Goal: Task Accomplishment & Management: Use online tool/utility

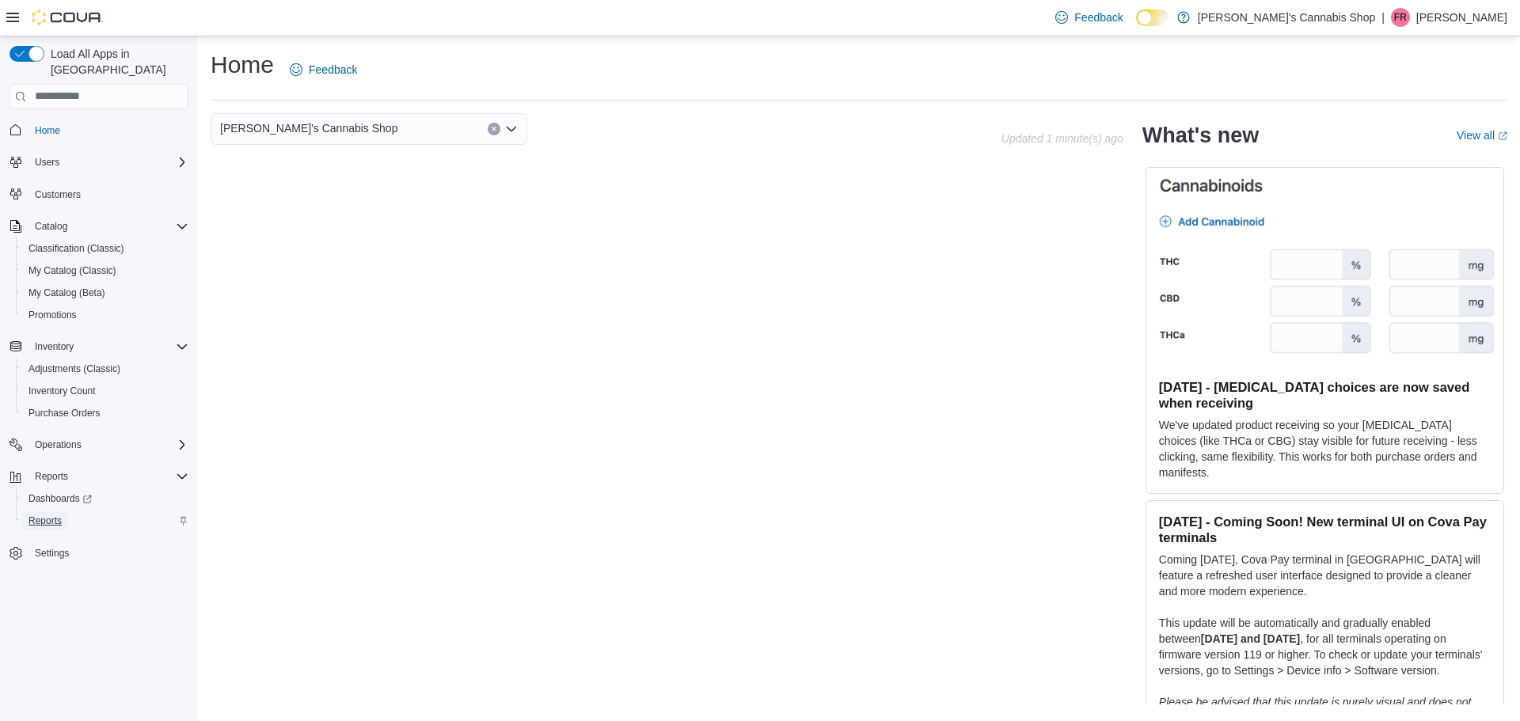
click at [59, 515] on span "Reports" at bounding box center [45, 521] width 33 height 13
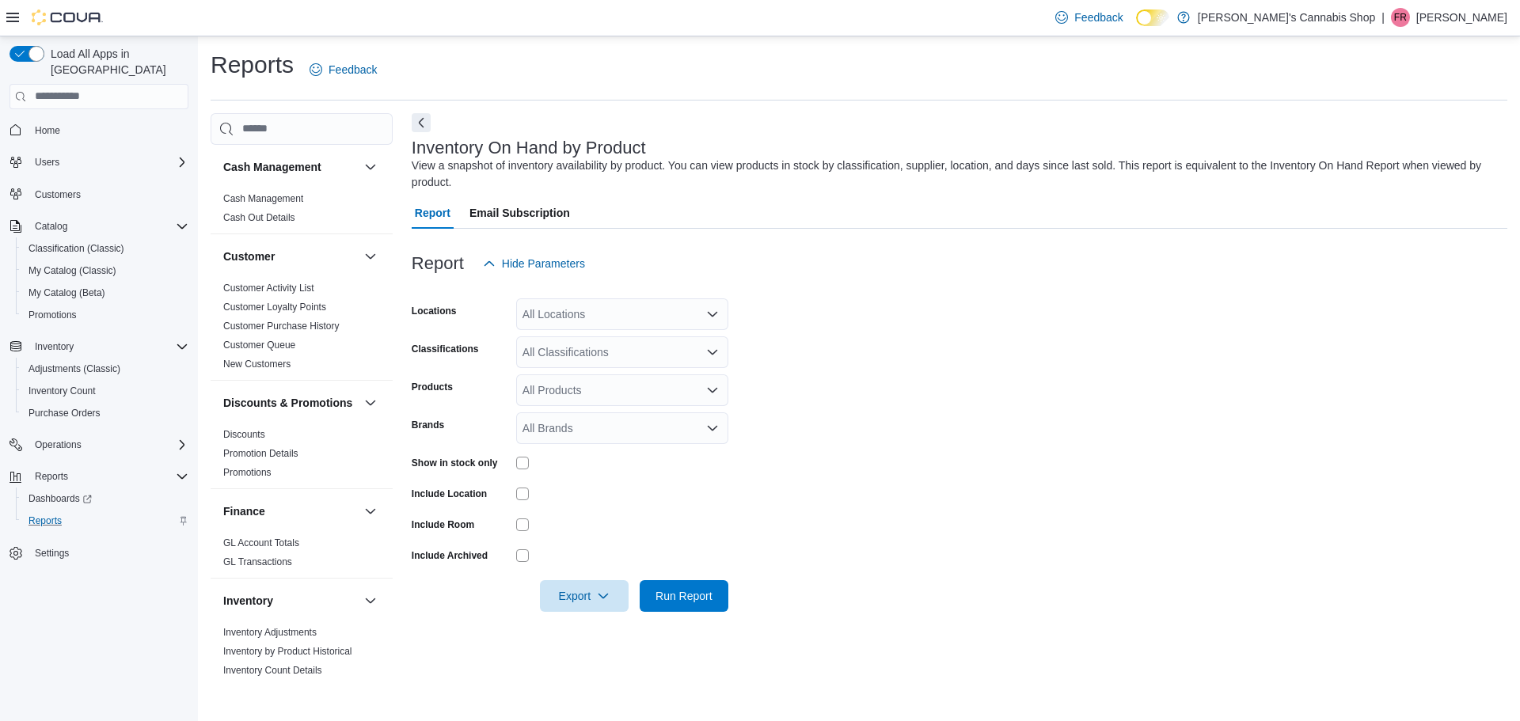
click at [638, 318] on div "All Locations" at bounding box center [622, 315] width 212 height 32
click at [690, 356] on button "[STREET_ADDRESS]" at bounding box center [622, 364] width 212 height 23
click at [803, 352] on form "Locations [STREET_ADDRESS] Classifications All Classifications Products All Pro…" at bounding box center [960, 446] width 1096 height 333
click at [665, 354] on div "All Classifications" at bounding box center [622, 353] width 212 height 32
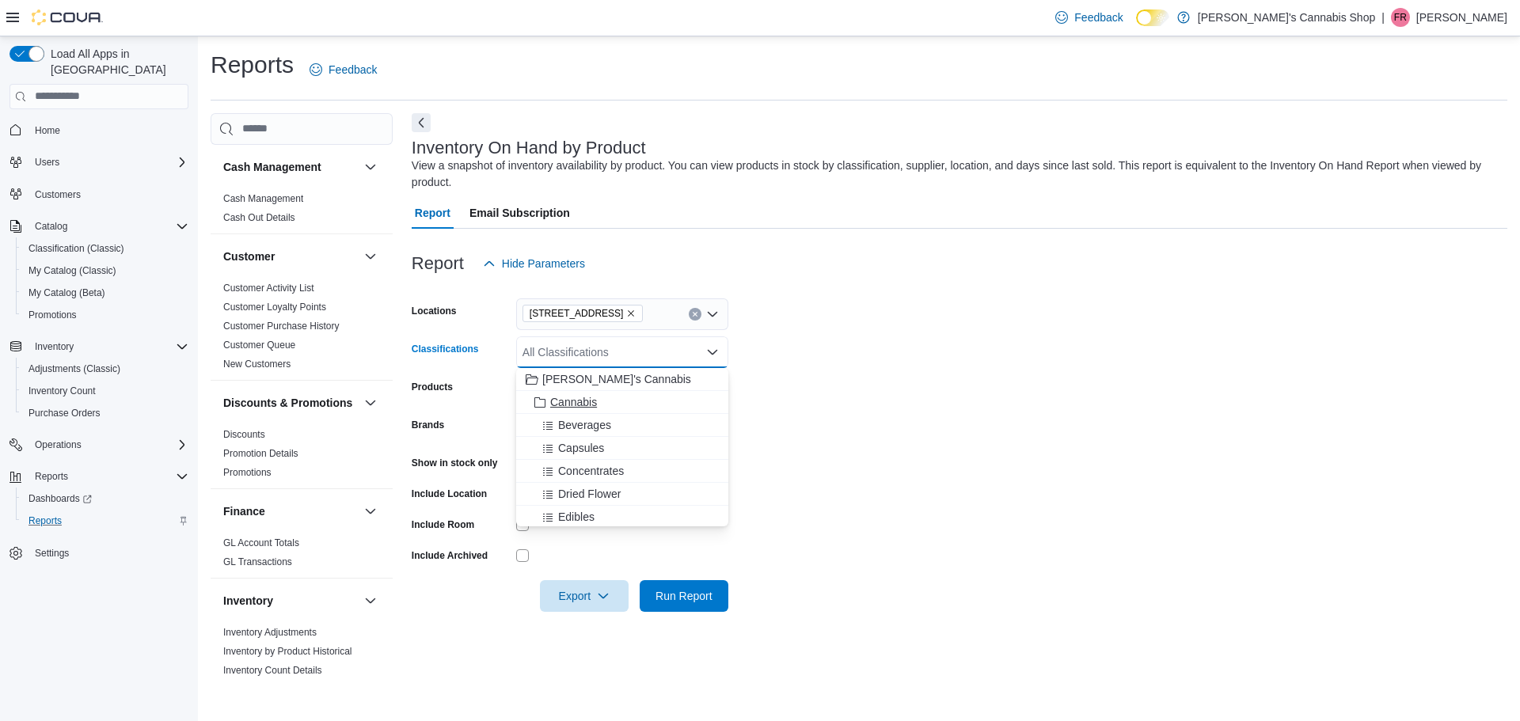
click at [657, 406] on div "Cannabis" at bounding box center [622, 402] width 193 height 16
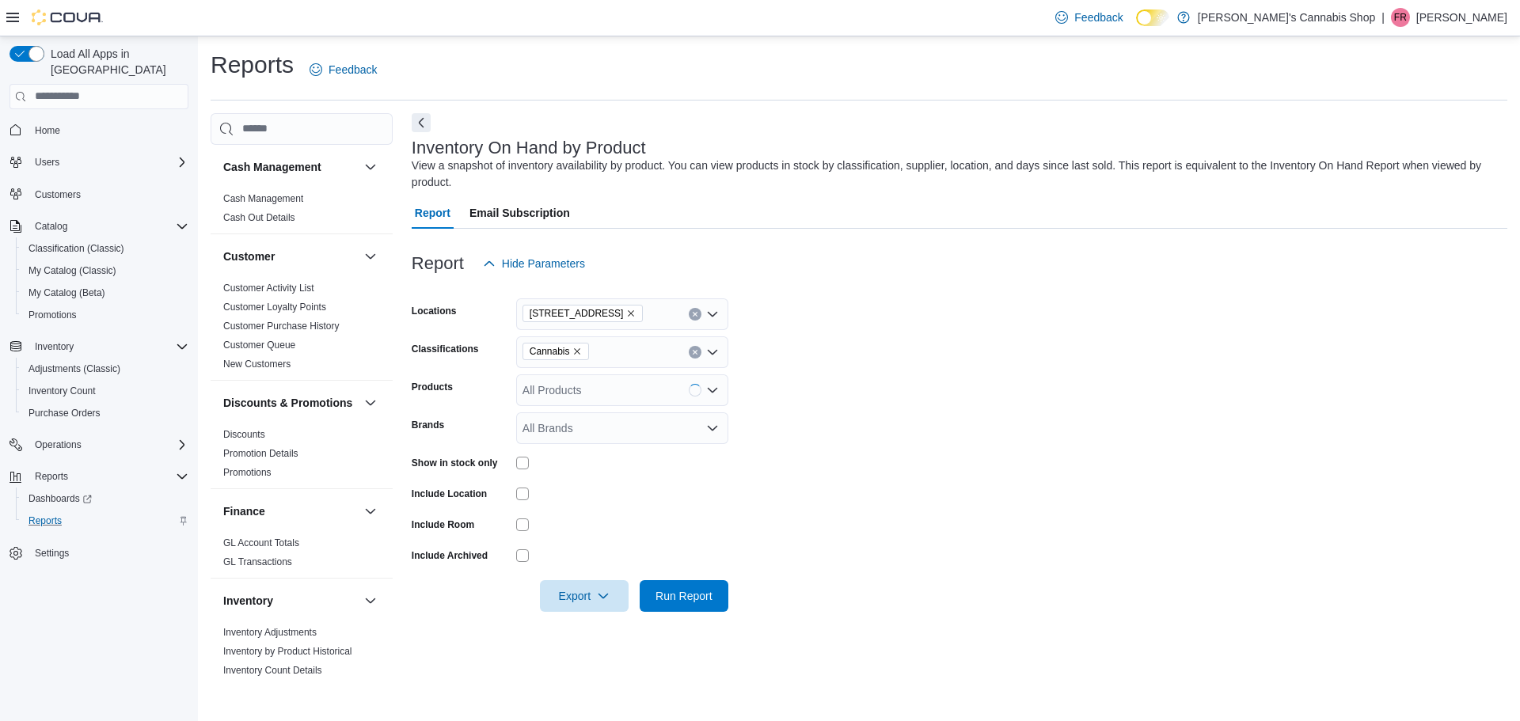
drag, startPoint x: 888, startPoint y: 381, endPoint x: 814, endPoint y: 394, distance: 75.5
click at [887, 381] on form "Locations [STREET_ADDRESS] Classifications Cannabis Products All Products Brand…" at bounding box center [960, 446] width 1096 height 333
click at [707, 586] on span "Run Report" at bounding box center [684, 596] width 70 height 32
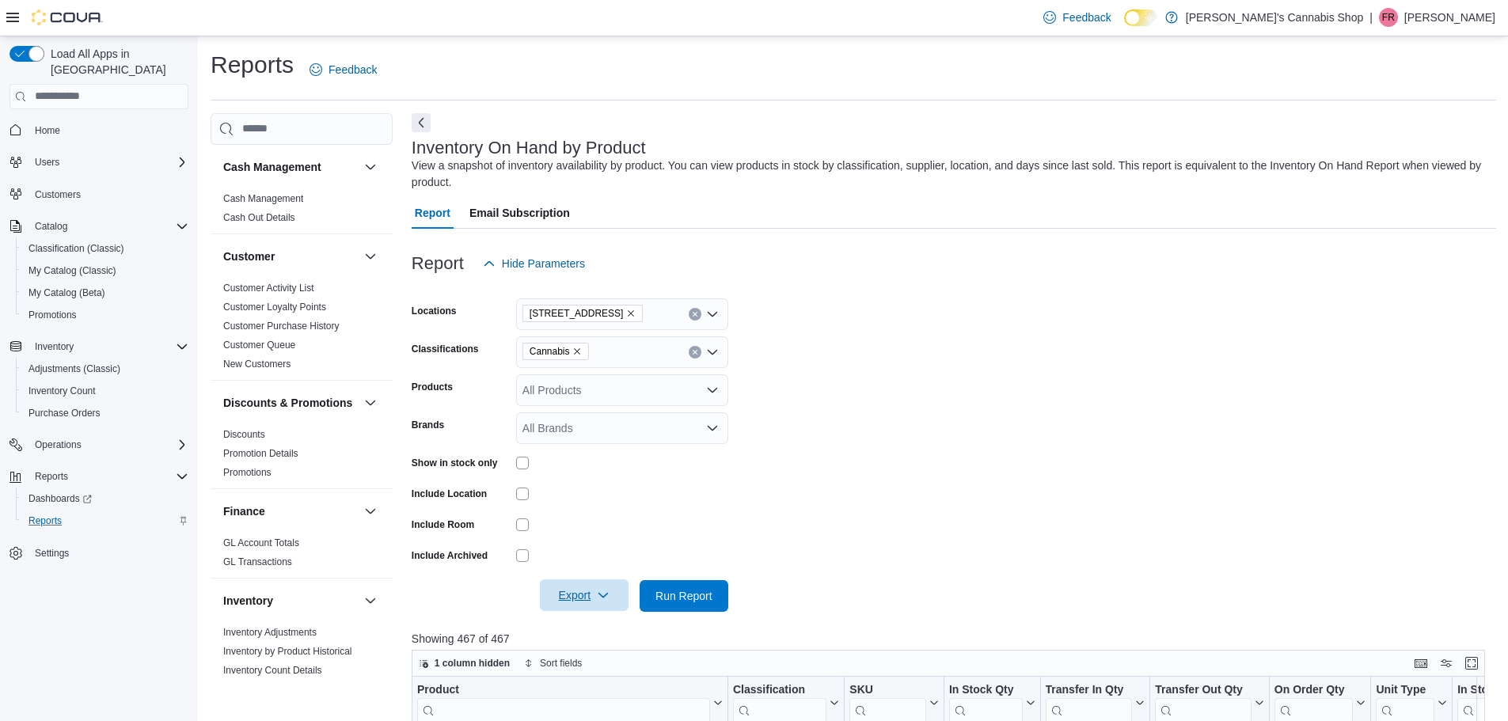
click at [576, 601] on span "Export" at bounding box center [585, 596] width 70 height 32
click at [629, 505] on button "Export to Excel" at bounding box center [587, 501] width 90 height 32
